Goal: Information Seeking & Learning: Check status

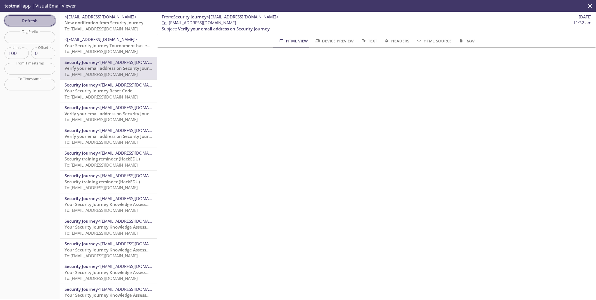
click at [37, 20] on span "Refresh" at bounding box center [30, 20] width 42 height 7
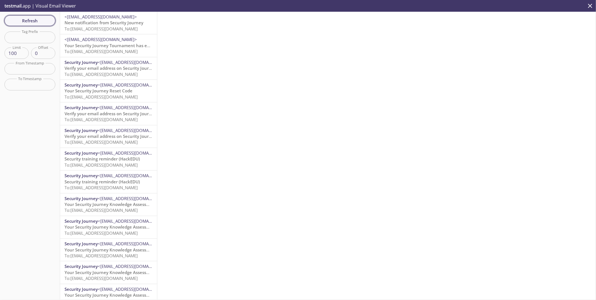
click at [38, 21] on span "Refresh" at bounding box center [30, 20] width 42 height 7
click at [34, 20] on span "Refresh" at bounding box center [30, 20] width 42 height 7
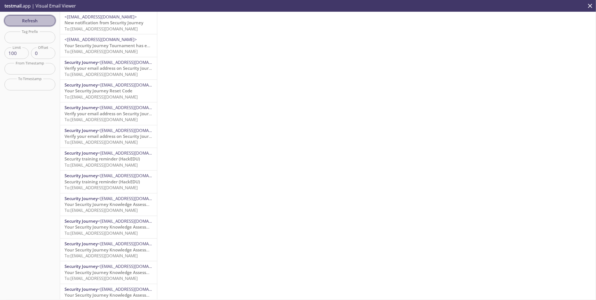
click at [34, 20] on span "Refresh" at bounding box center [30, 20] width 42 height 7
click at [28, 16] on button "Refresh" at bounding box center [29, 20] width 51 height 11
click at [39, 22] on span "Refresh" at bounding box center [30, 20] width 42 height 7
click at [33, 22] on span "Refresh" at bounding box center [30, 20] width 42 height 7
click at [30, 17] on span "Refresh" at bounding box center [30, 20] width 42 height 7
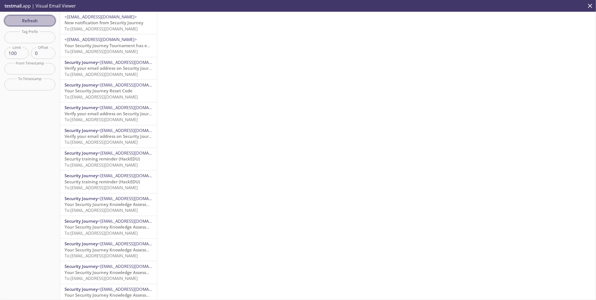
click at [30, 17] on span "Refresh" at bounding box center [30, 20] width 42 height 7
click at [45, 24] on span "Refresh" at bounding box center [30, 20] width 42 height 7
click at [592, 5] on icon "close" at bounding box center [589, 5] width 7 height 7
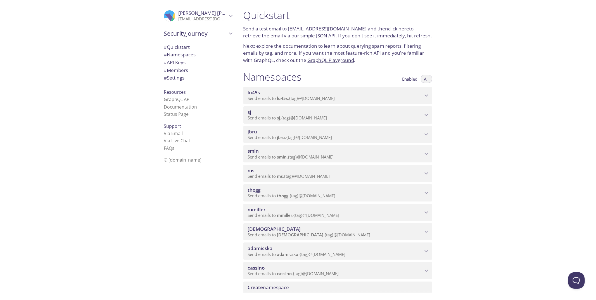
click at [428, 95] on icon "lu45s namespace" at bounding box center [425, 95] width 7 height 7
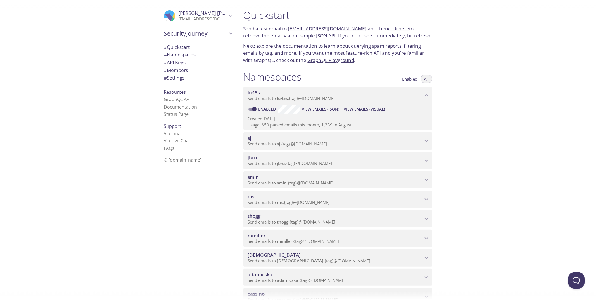
click at [376, 108] on span "View Emails (Visual)" at bounding box center [363, 109] width 41 height 7
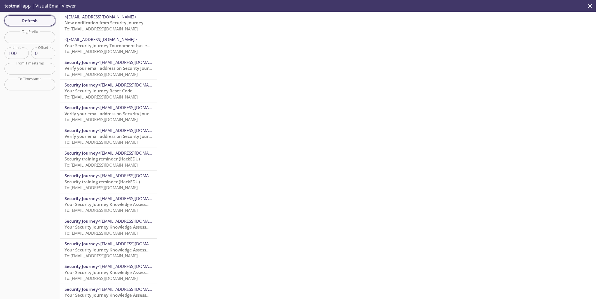
click at [29, 25] on button "Refresh" at bounding box center [29, 20] width 51 height 11
click at [47, 22] on span "Refresh" at bounding box center [30, 20] width 42 height 7
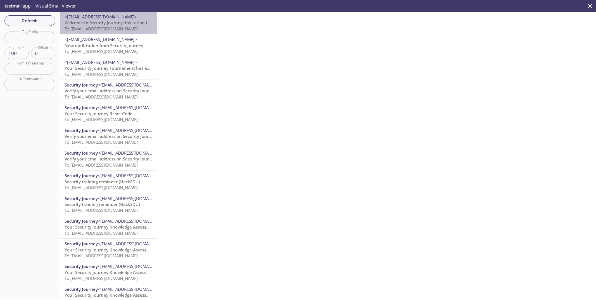
click at [114, 28] on span "To: [EMAIL_ADDRESS][DOMAIN_NAME]" at bounding box center [101, 29] width 73 height 6
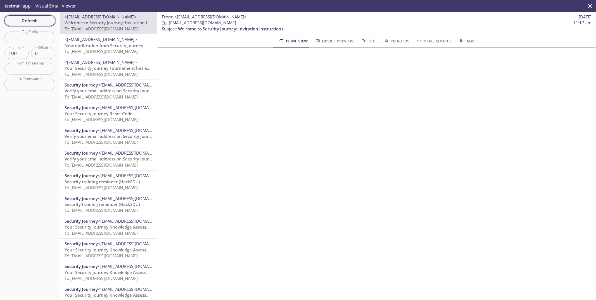
click at [34, 16] on button "Refresh" at bounding box center [29, 20] width 51 height 11
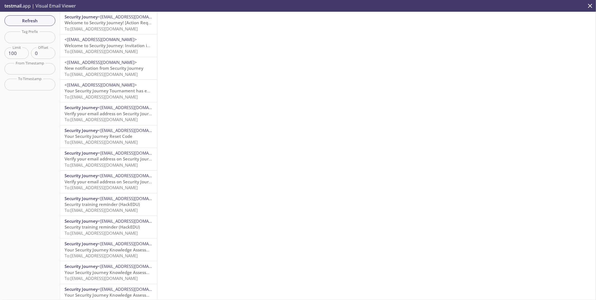
click at [102, 22] on span "Welcome to Security Journey! [Action Required]" at bounding box center [112, 23] width 95 height 6
